Goal: Navigation & Orientation: Find specific page/section

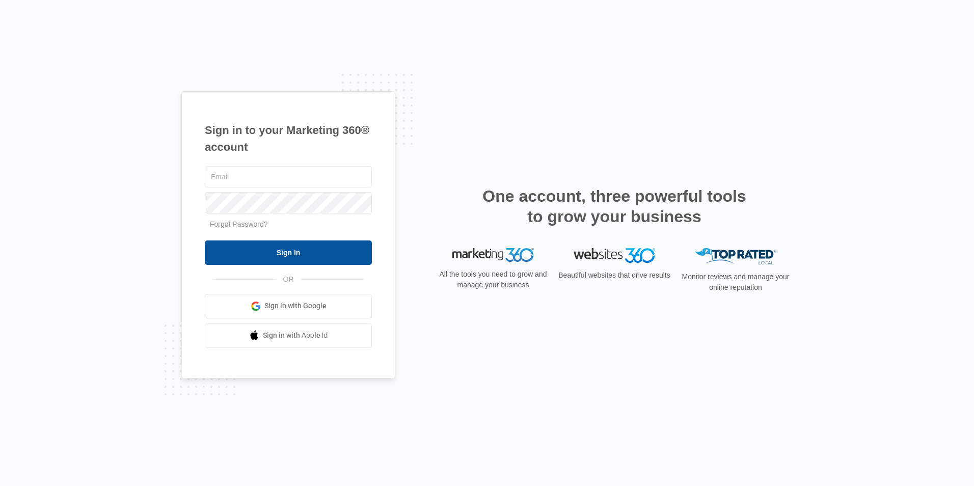
type input "[EMAIL_ADDRESS][DOMAIN_NAME]"
click at [341, 253] on input "Sign In" at bounding box center [288, 252] width 167 height 24
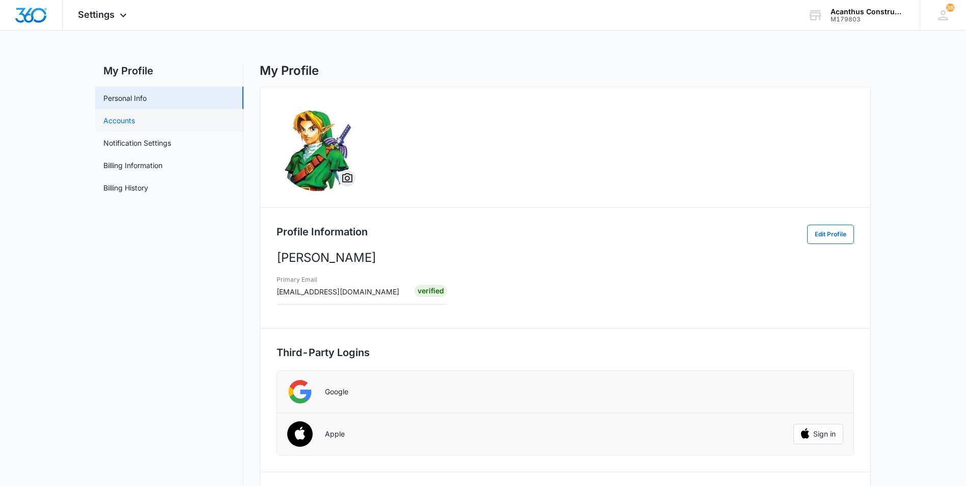
click at [135, 120] on link "Accounts" at bounding box center [119, 120] width 32 height 11
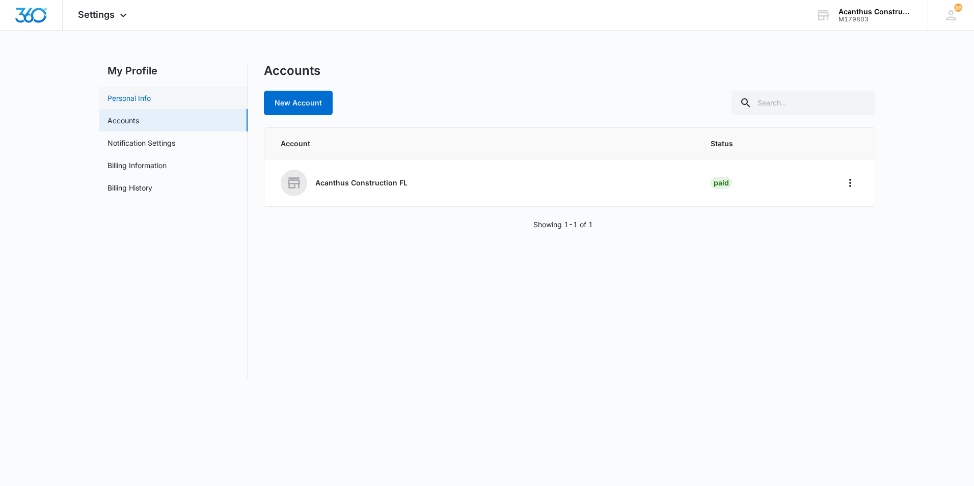
click at [151, 101] on link "Personal Info" at bounding box center [128, 98] width 43 height 11
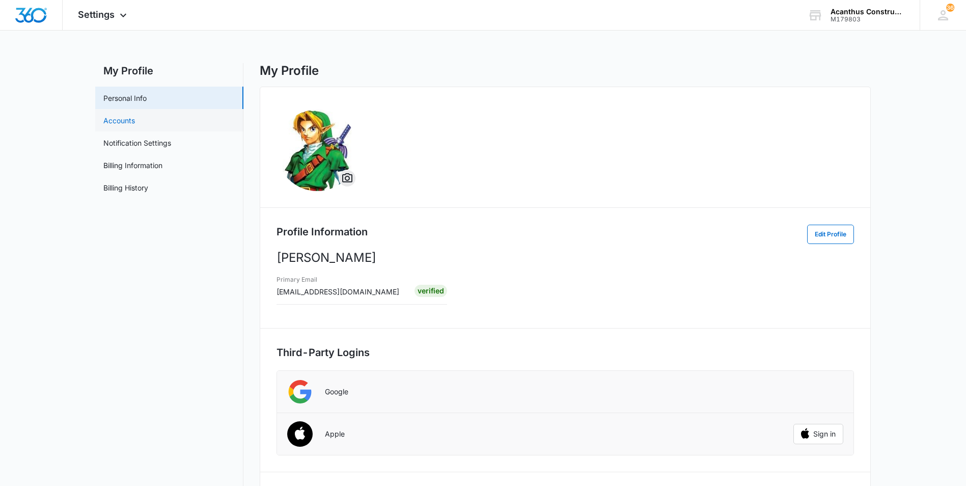
click at [135, 120] on link "Accounts" at bounding box center [119, 120] width 32 height 11
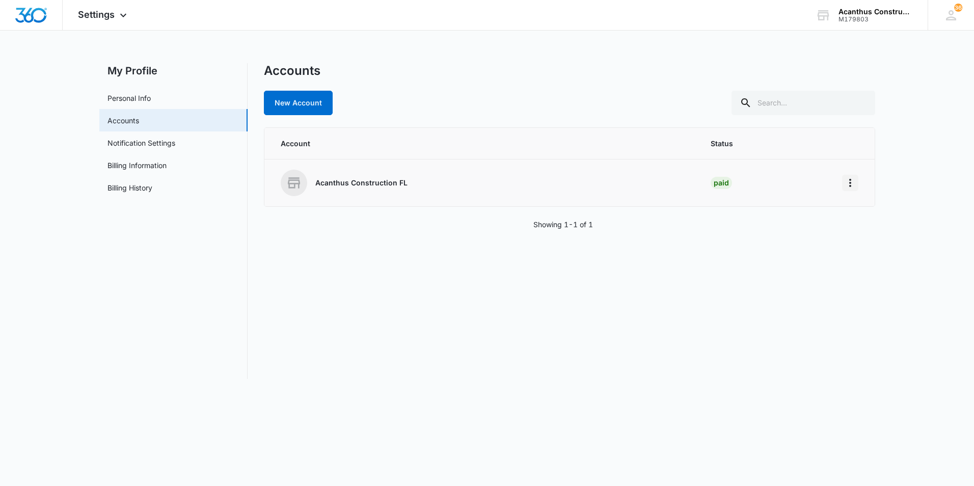
click at [847, 184] on icon "Home" at bounding box center [850, 183] width 12 height 12
click at [134, 146] on link "Notification Settings" at bounding box center [141, 143] width 68 height 11
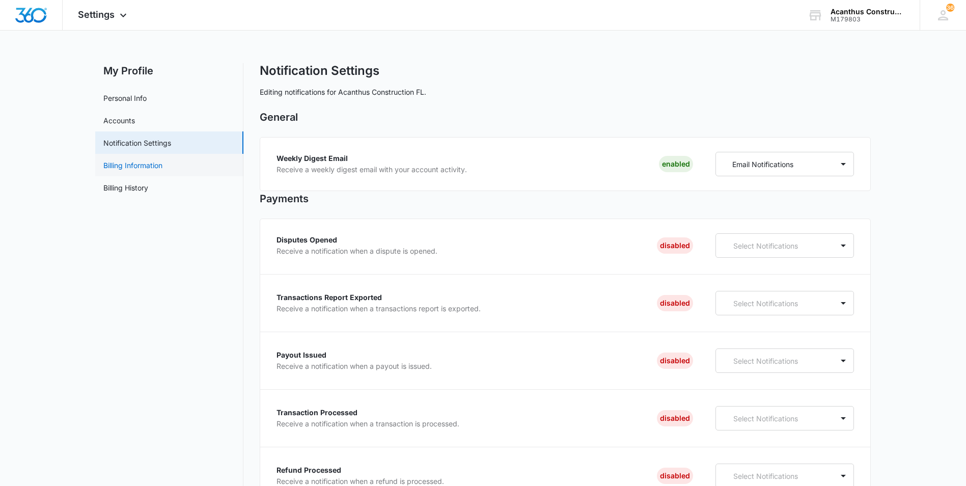
click at [162, 170] on link "Billing Information" at bounding box center [132, 165] width 59 height 11
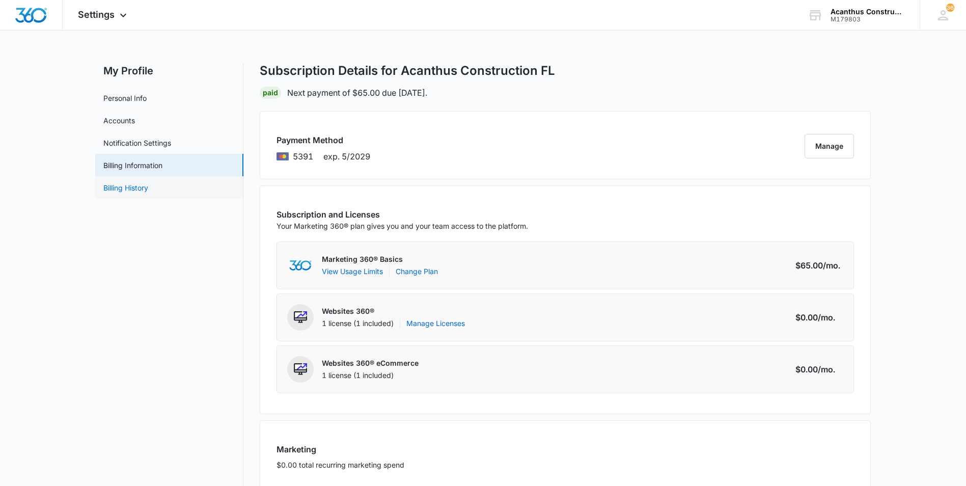
click at [148, 187] on link "Billing History" at bounding box center [125, 187] width 45 height 11
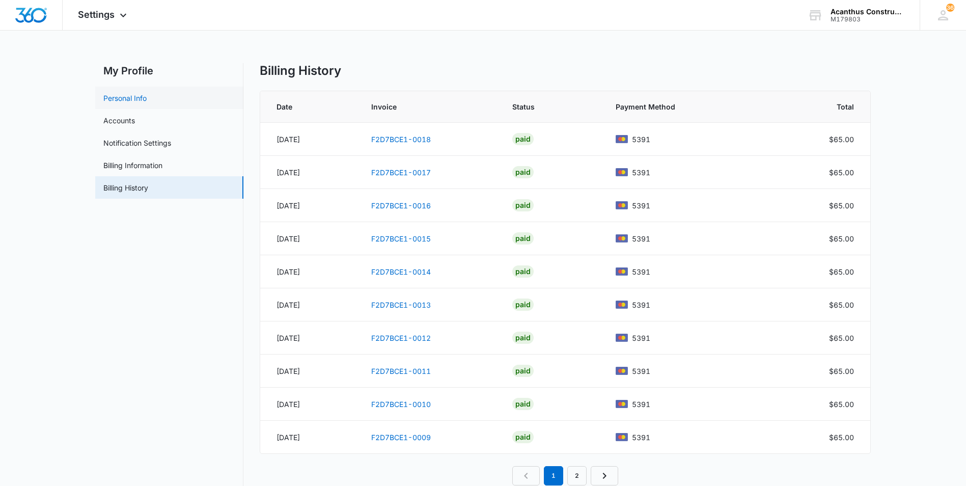
click at [147, 97] on link "Personal Info" at bounding box center [124, 98] width 43 height 11
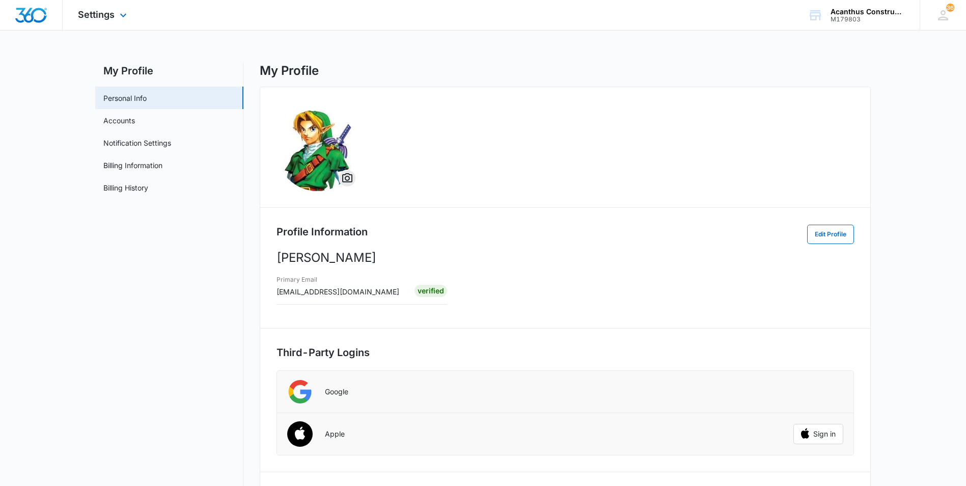
click at [117, 24] on div "Settings Apps Reputation Websites Forms CRM Email Social Payments POS Content A…" at bounding box center [104, 15] width 82 height 30
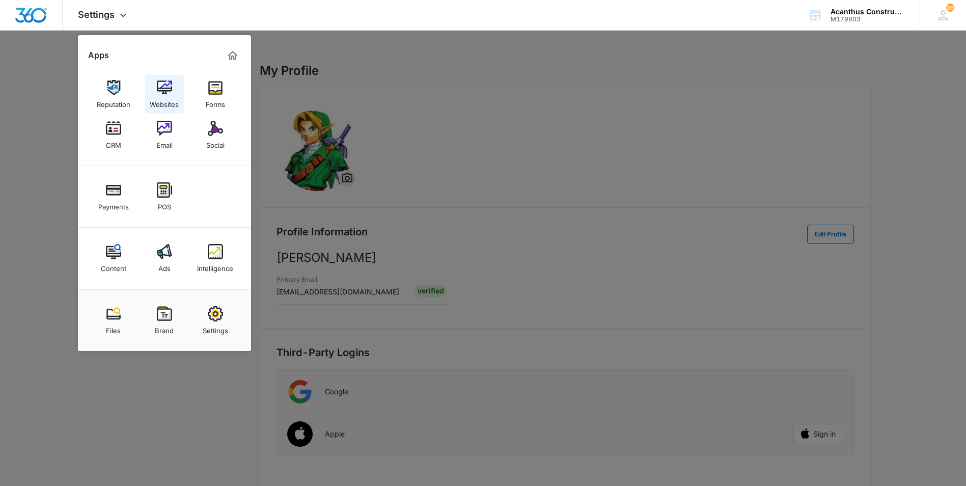
click at [161, 85] on img at bounding box center [164, 87] width 15 height 15
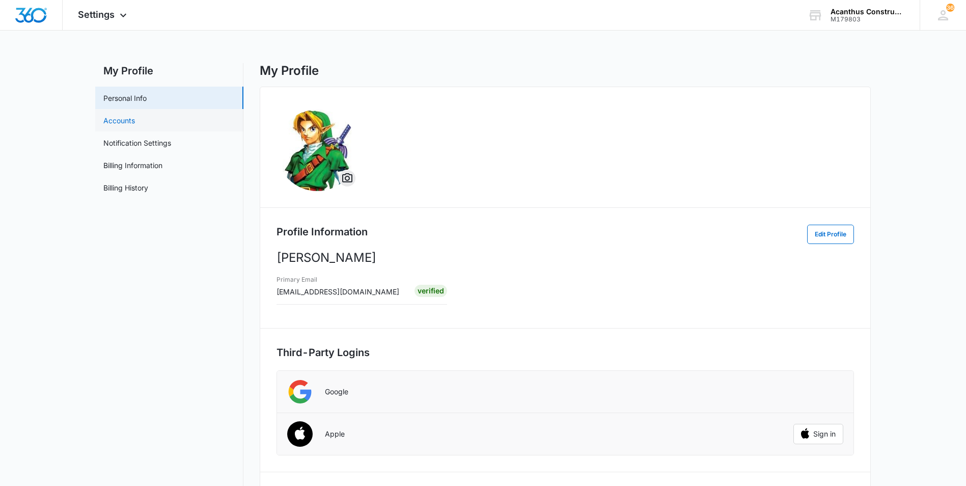
click at [118, 119] on link "Accounts" at bounding box center [119, 120] width 32 height 11
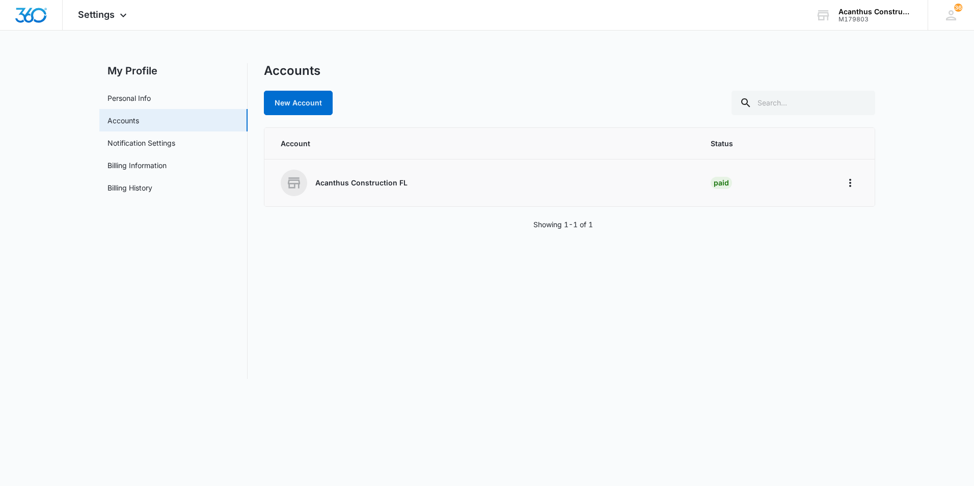
click at [400, 190] on div "Acanthus Construction FL" at bounding box center [484, 183] width 406 height 26
click at [299, 183] on icon at bounding box center [294, 182] width 12 height 11
click at [853, 188] on icon "Home" at bounding box center [850, 183] width 12 height 12
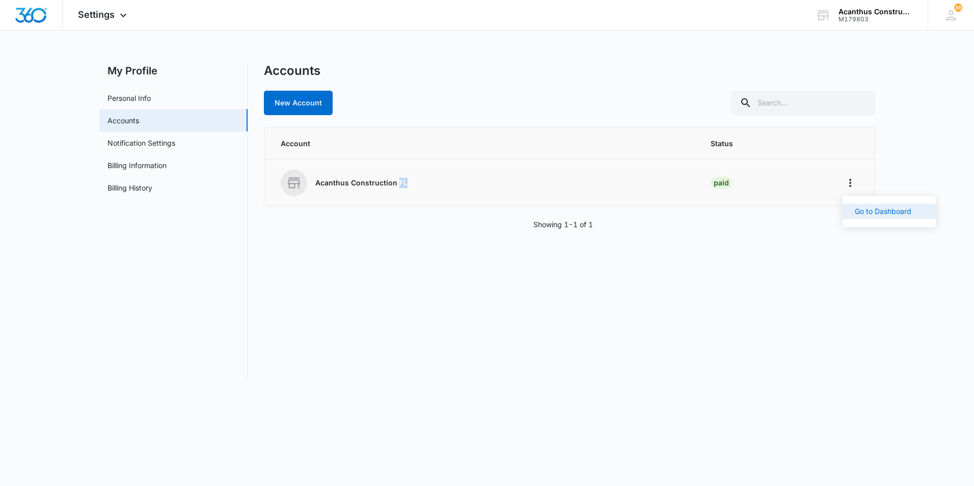
click at [880, 213] on div "Go to Dashboard" at bounding box center [883, 211] width 57 height 7
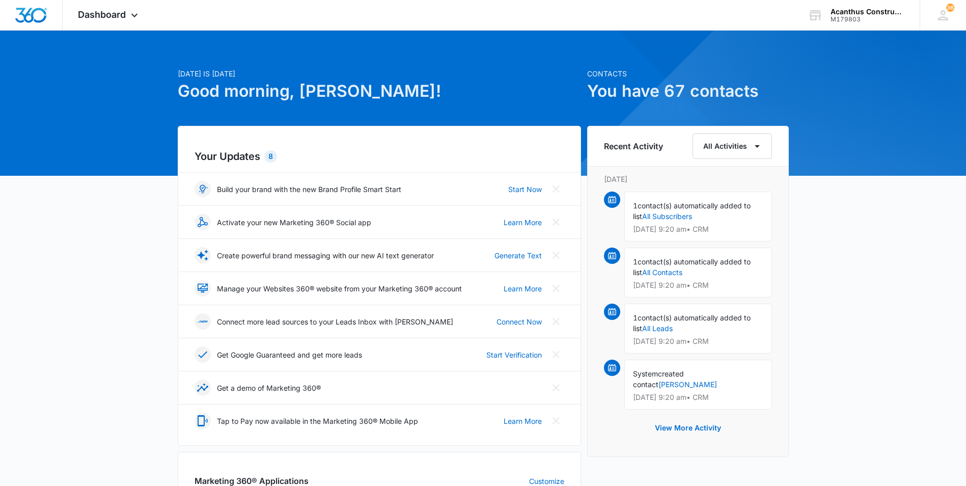
scroll to position [5, 0]
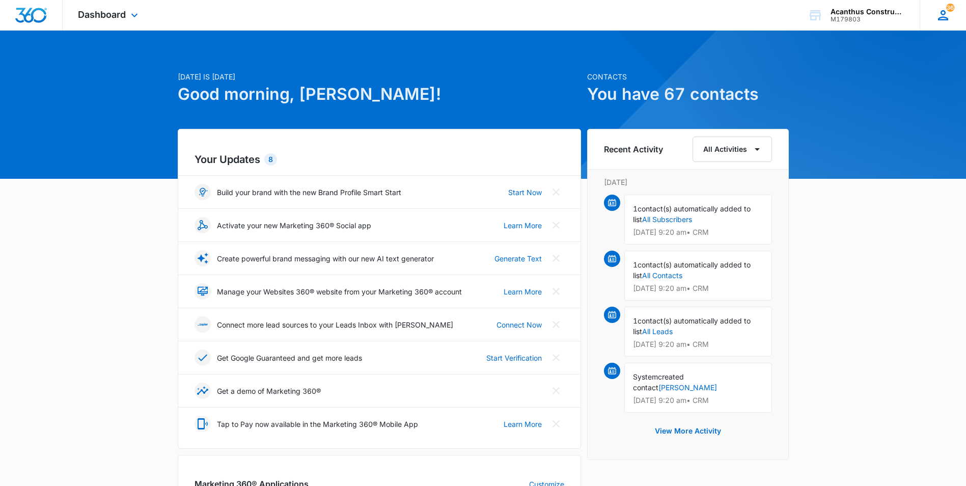
click at [941, 12] on icon at bounding box center [943, 15] width 10 height 10
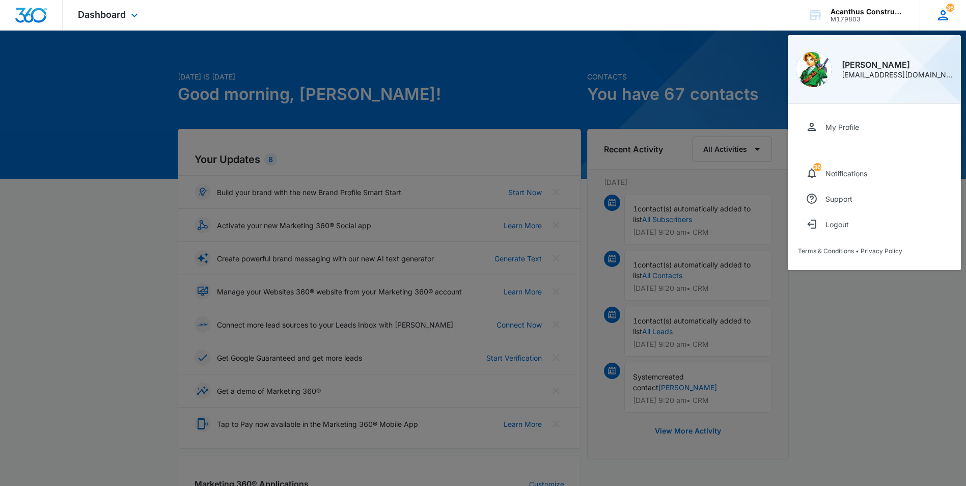
click at [941, 18] on icon at bounding box center [943, 15] width 15 height 15
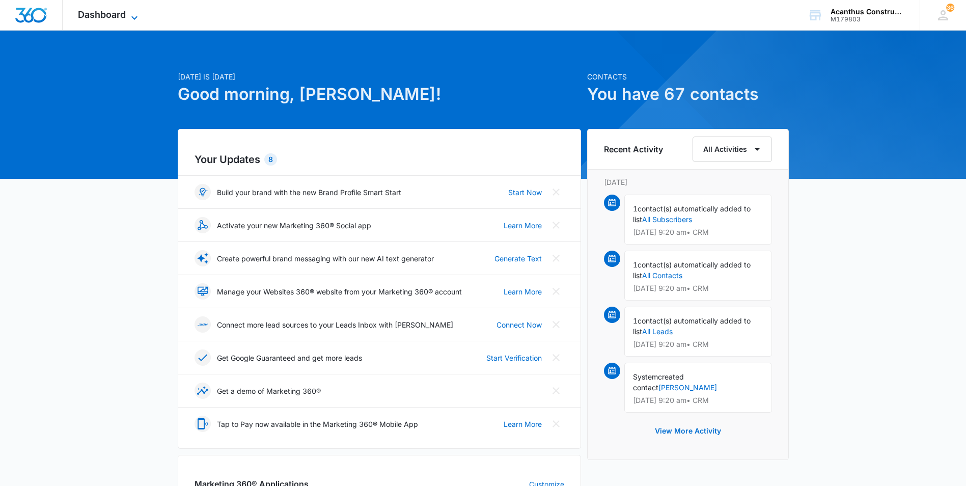
click at [130, 16] on icon at bounding box center [134, 18] width 12 height 12
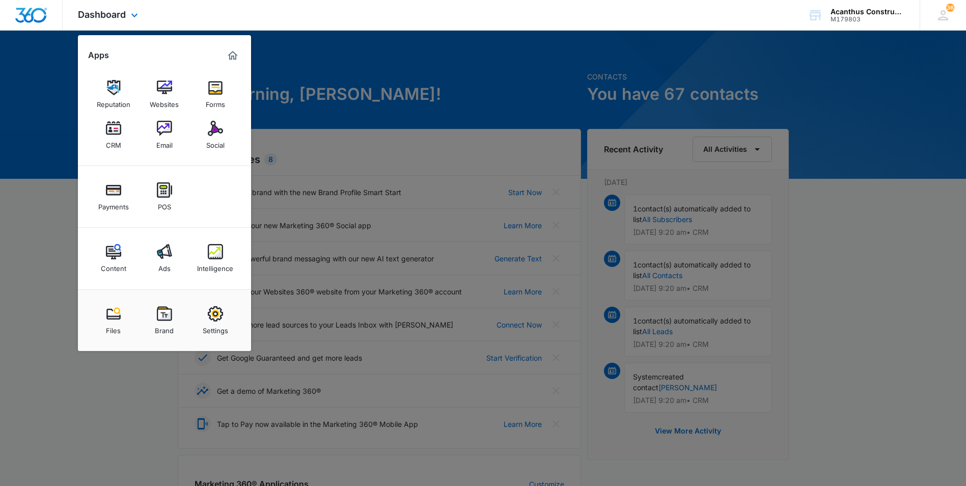
click at [233, 57] on img "Marketing 360® Dashboard" at bounding box center [233, 55] width 12 height 12
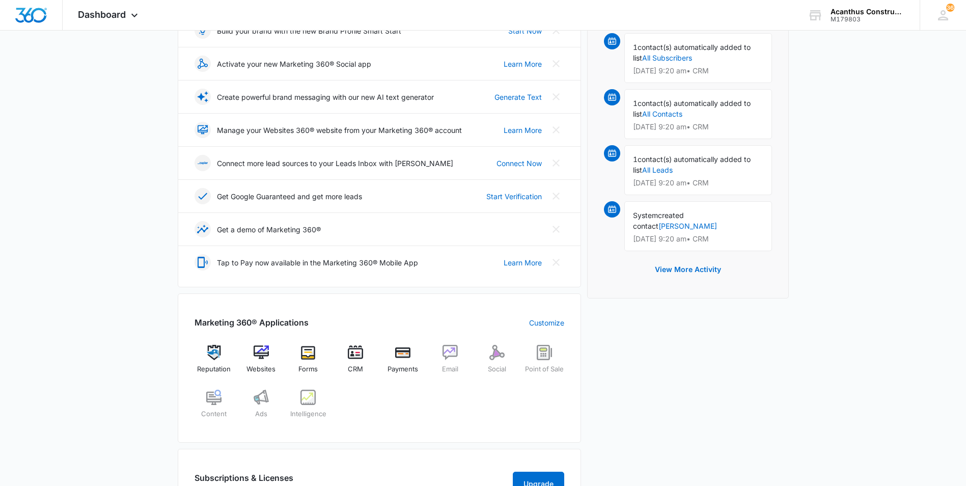
scroll to position [157, 0]
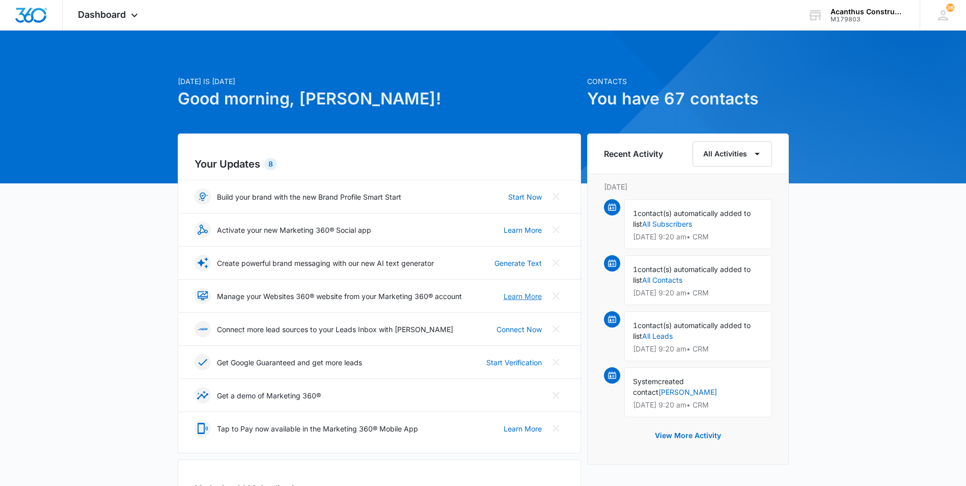
click at [514, 296] on link "Learn More" at bounding box center [523, 296] width 38 height 11
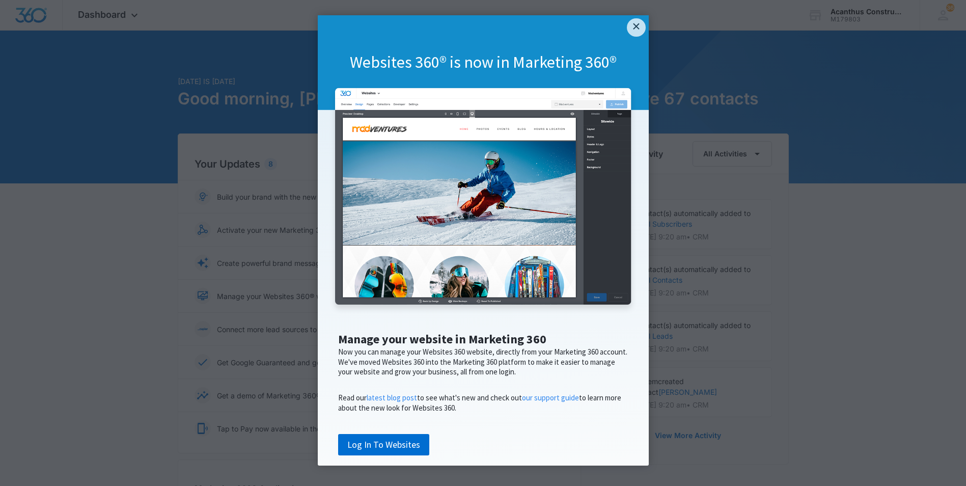
scroll to position [38, 0]
click at [409, 439] on link "Log In To Websites" at bounding box center [383, 444] width 91 height 21
